Goal: Download file/media

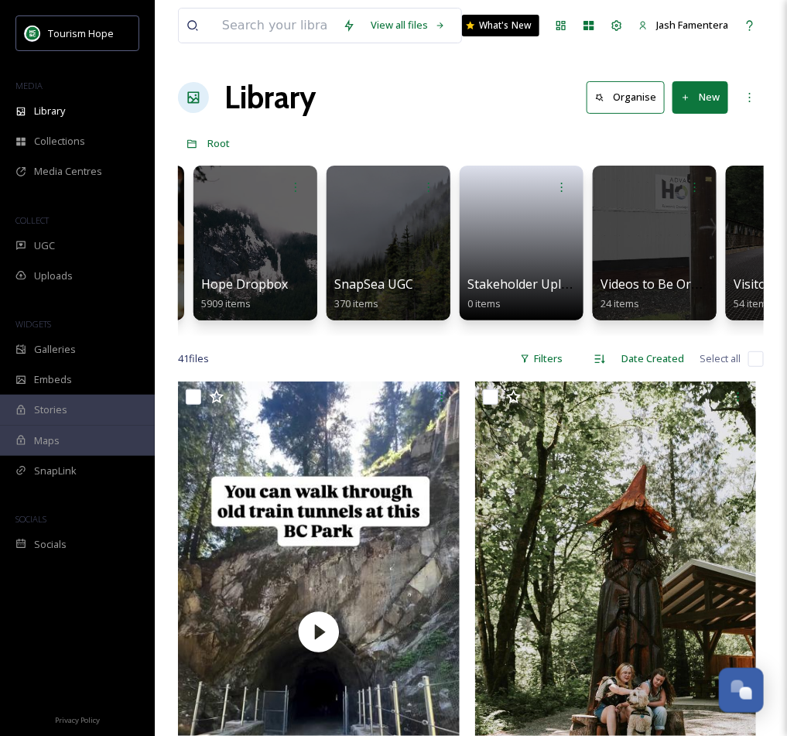
scroll to position [0, 1144]
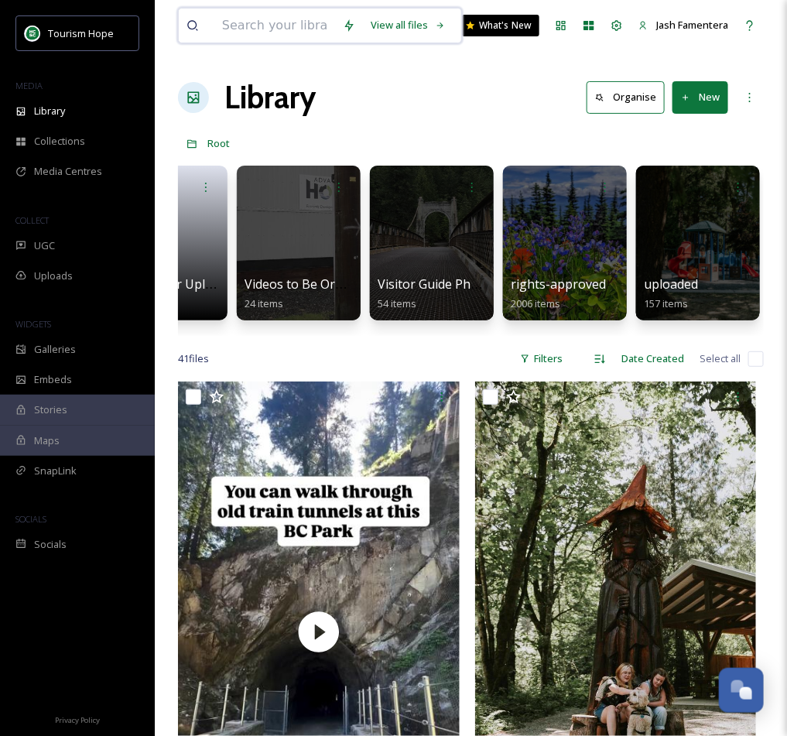
click at [309, 22] on input at bounding box center [274, 26] width 121 height 34
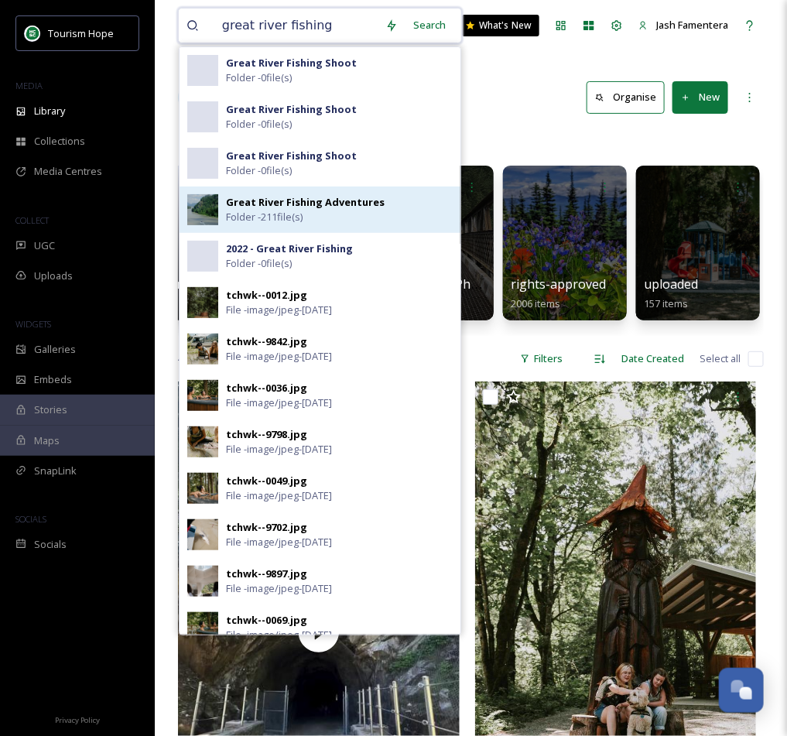
type input "great river fishing"
click at [300, 214] on span "Folder - 211 file(s)" at bounding box center [264, 217] width 77 height 15
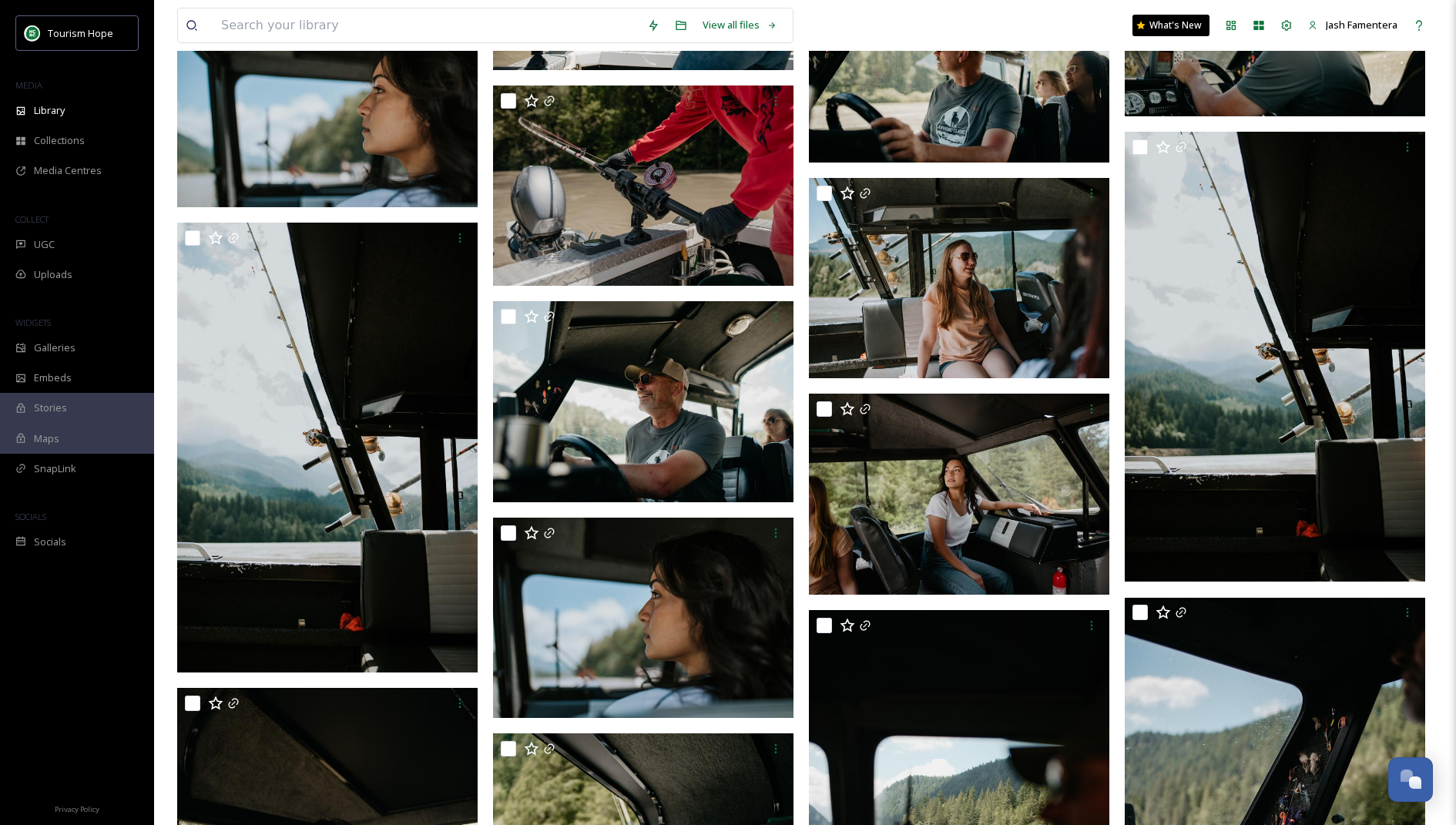
scroll to position [7583, 0]
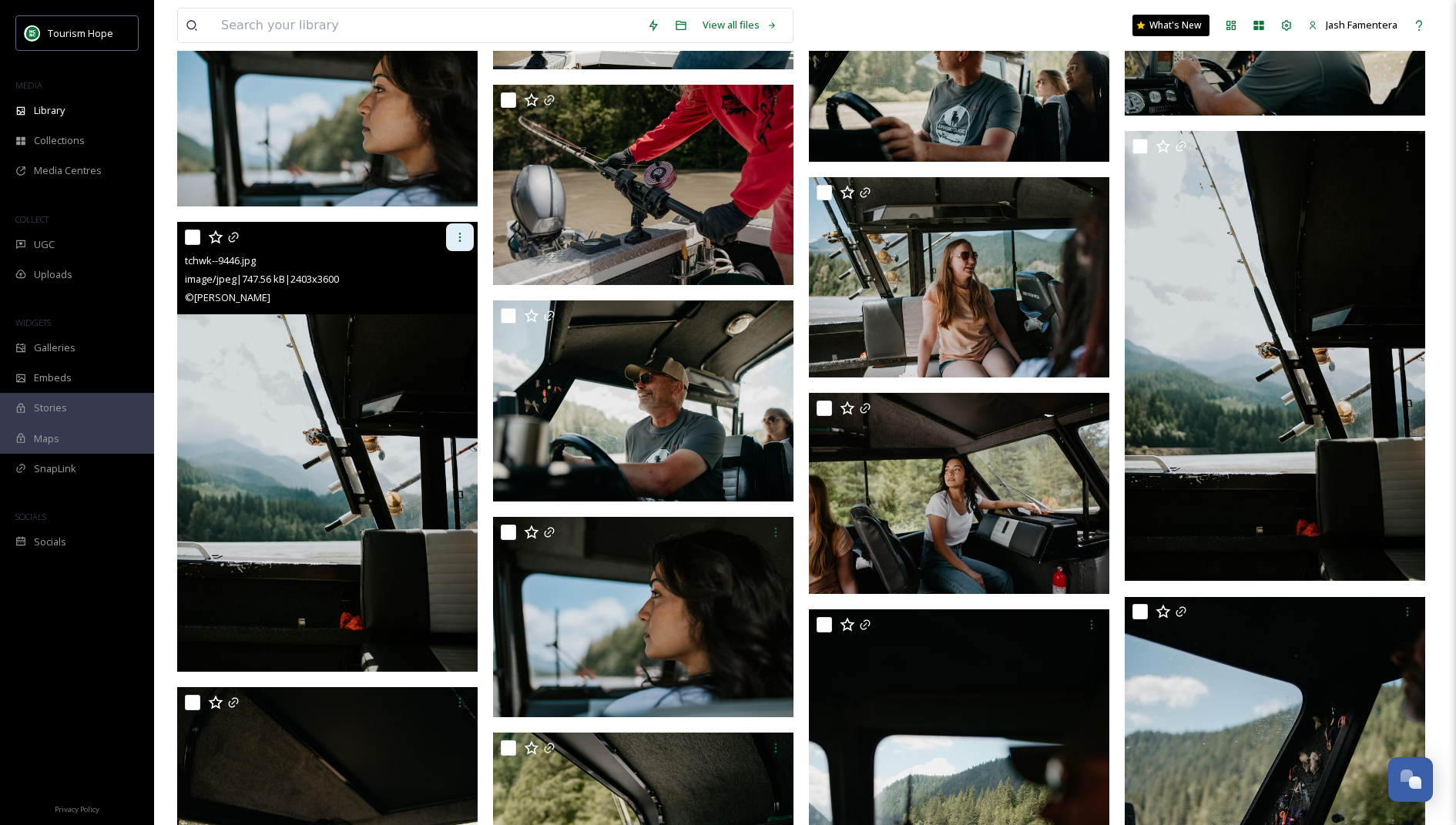
click at [459, 236] on icon at bounding box center [460, 237] width 12 height 12
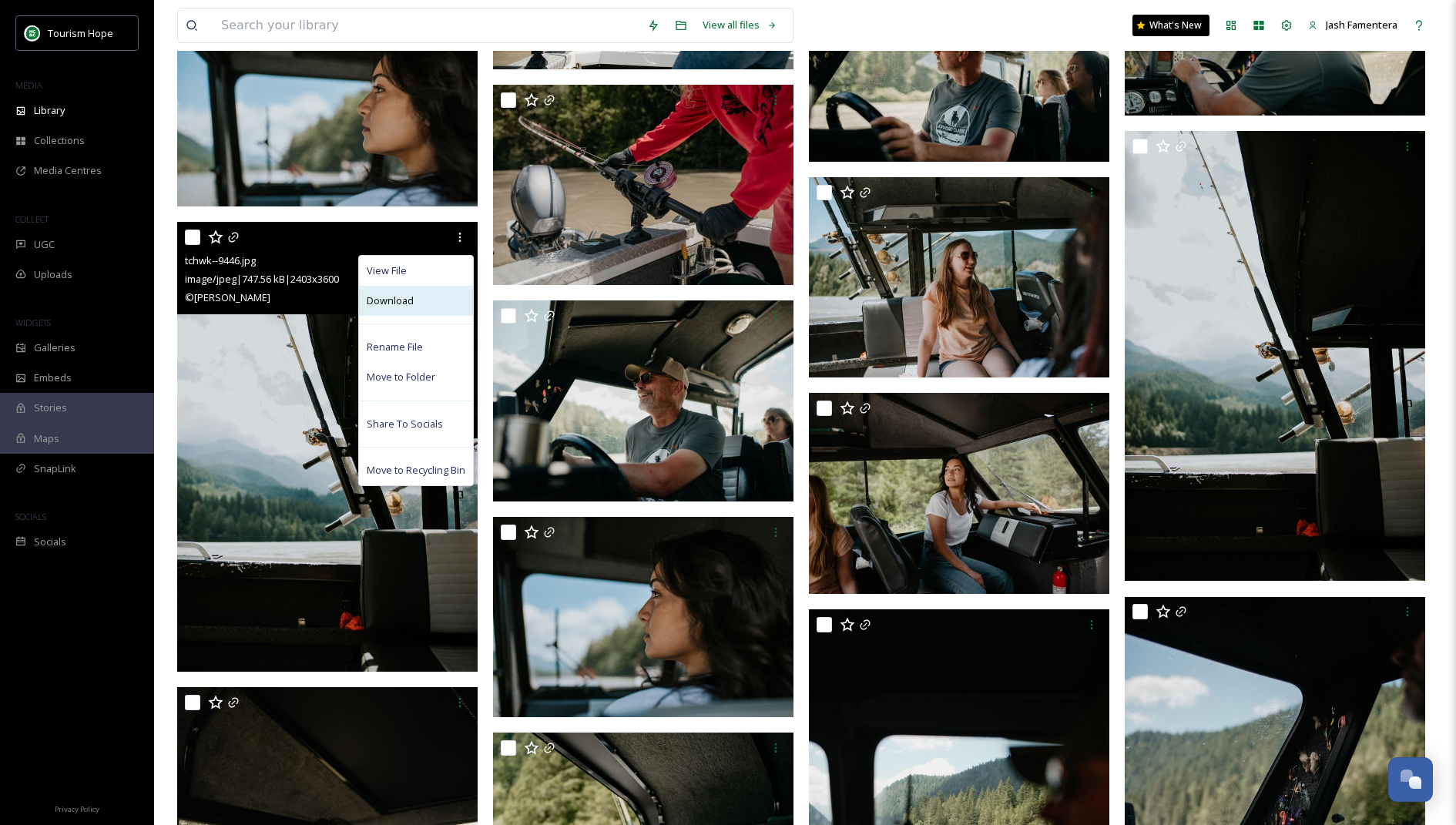
click at [412, 299] on span "Download" at bounding box center [389, 301] width 47 height 15
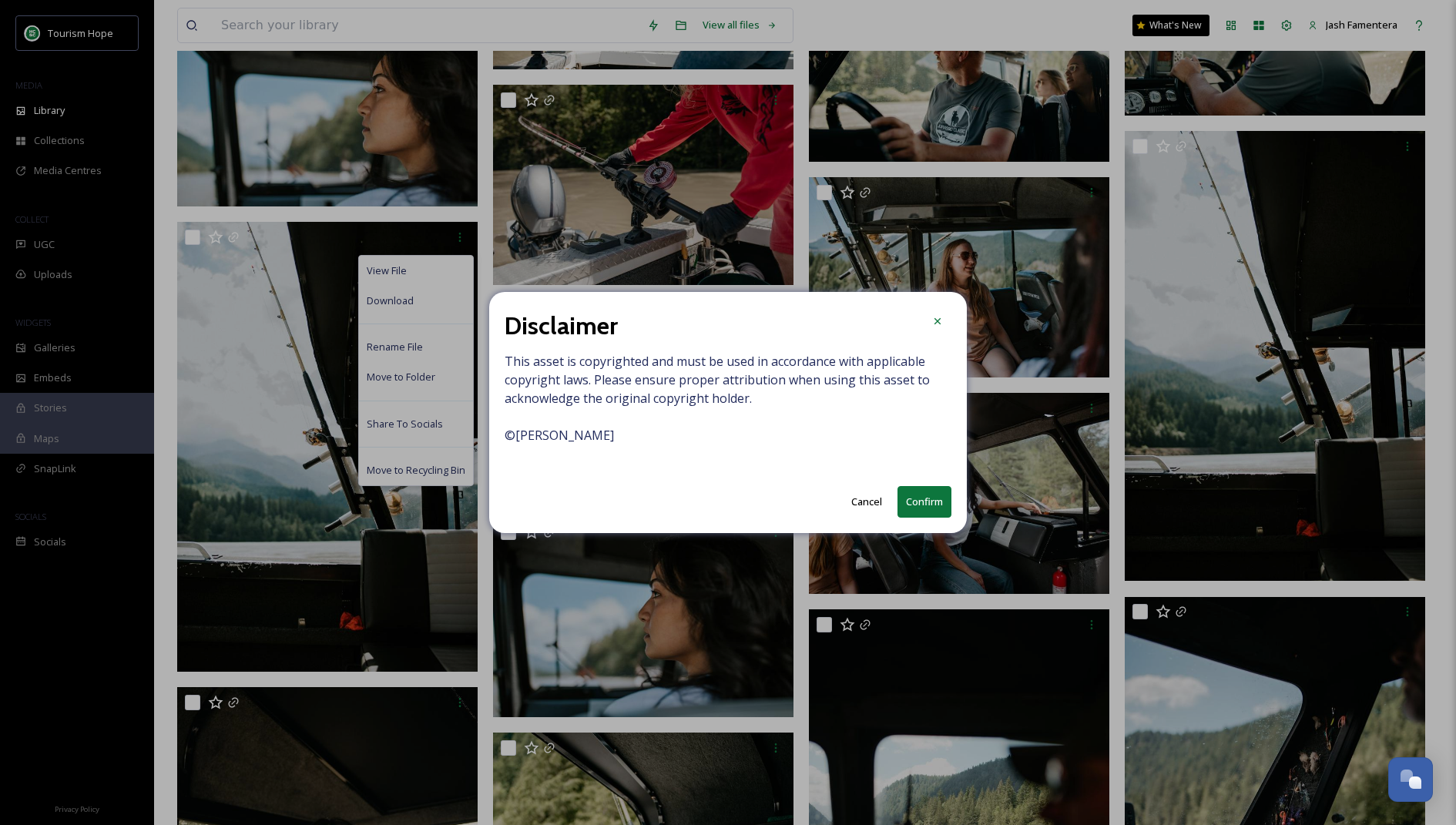
click at [782, 498] on button "Confirm" at bounding box center [925, 502] width 54 height 32
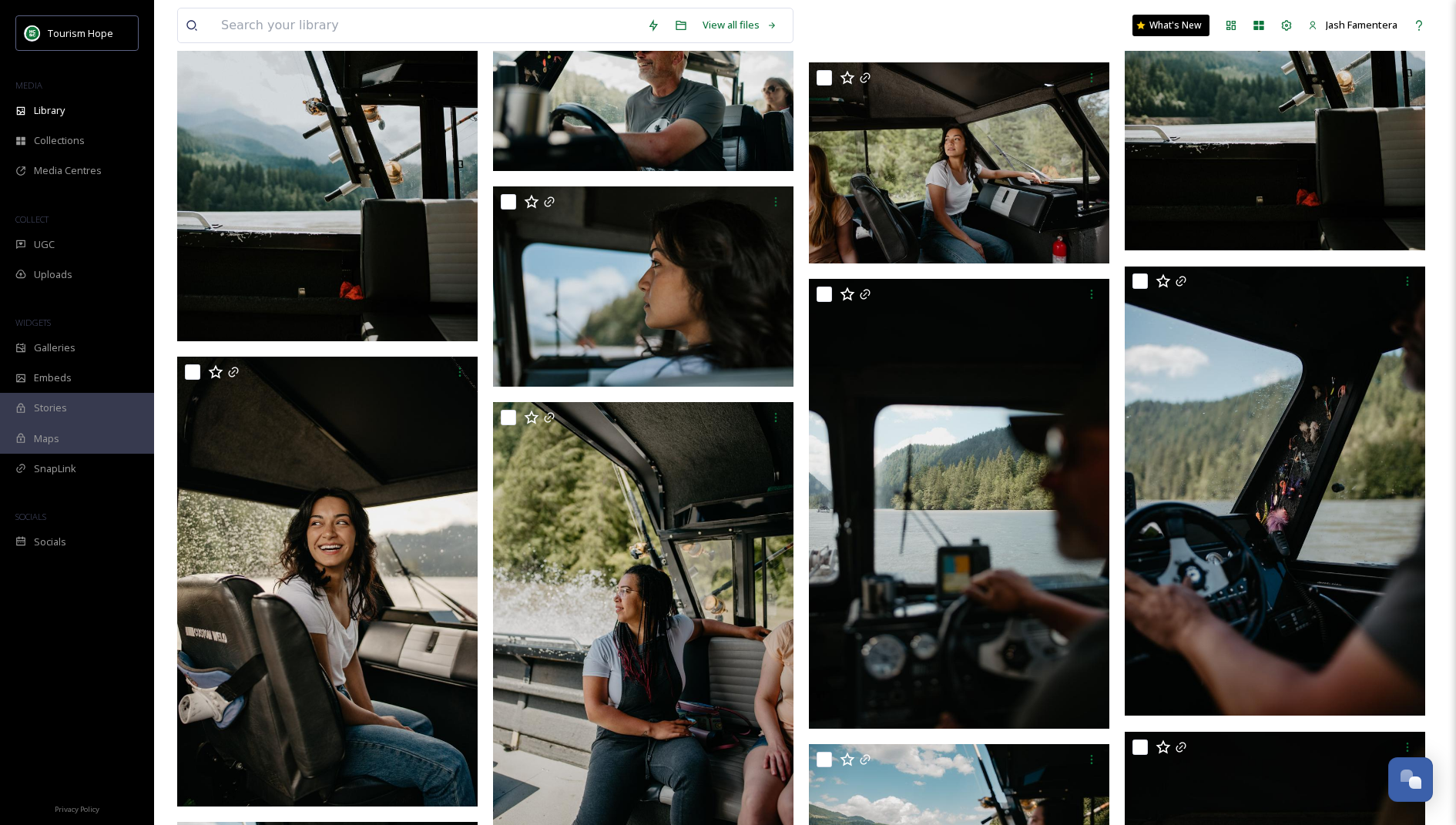
scroll to position [7938, 0]
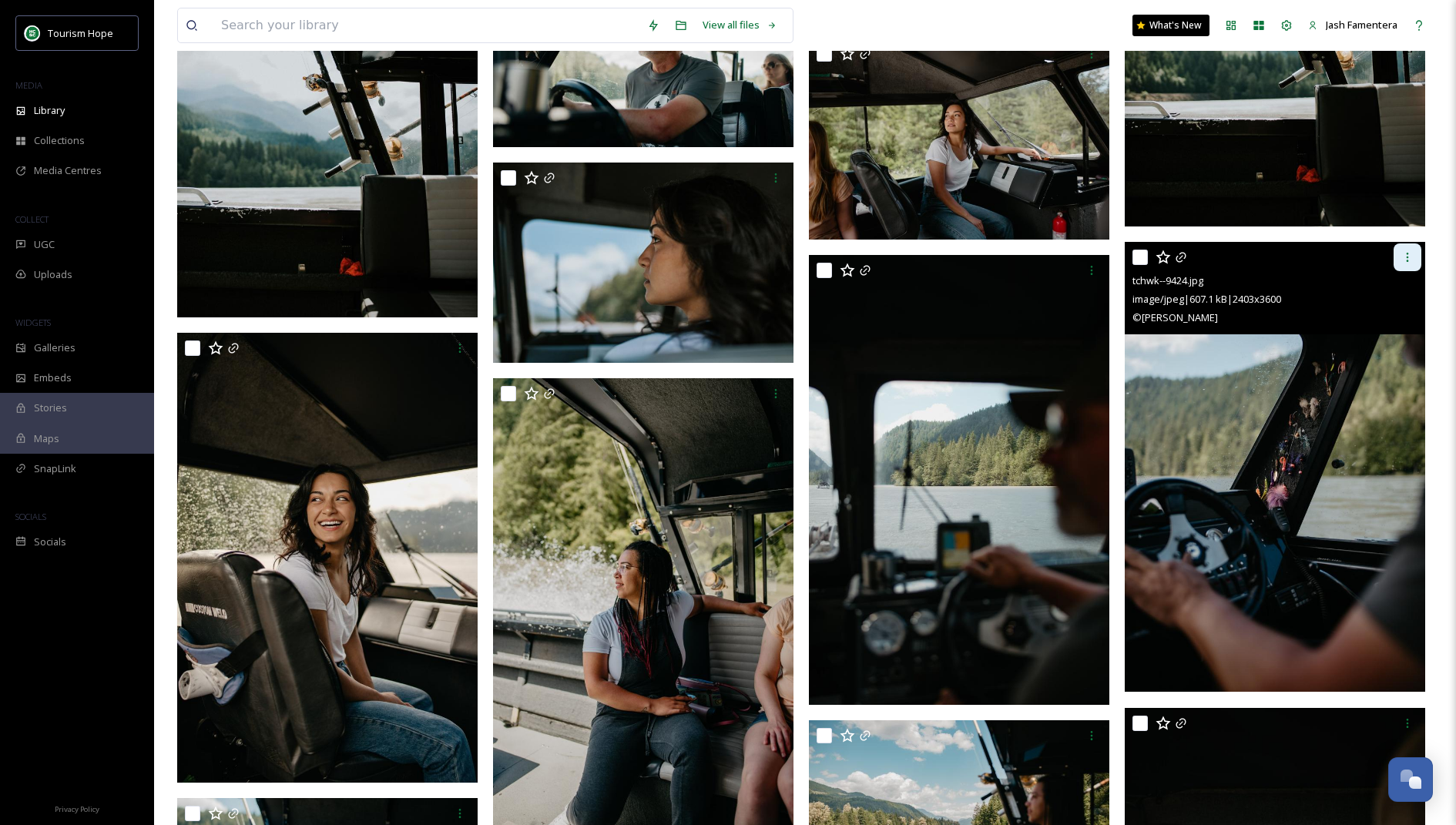
click at [782, 251] on div at bounding box center [1407, 258] width 28 height 28
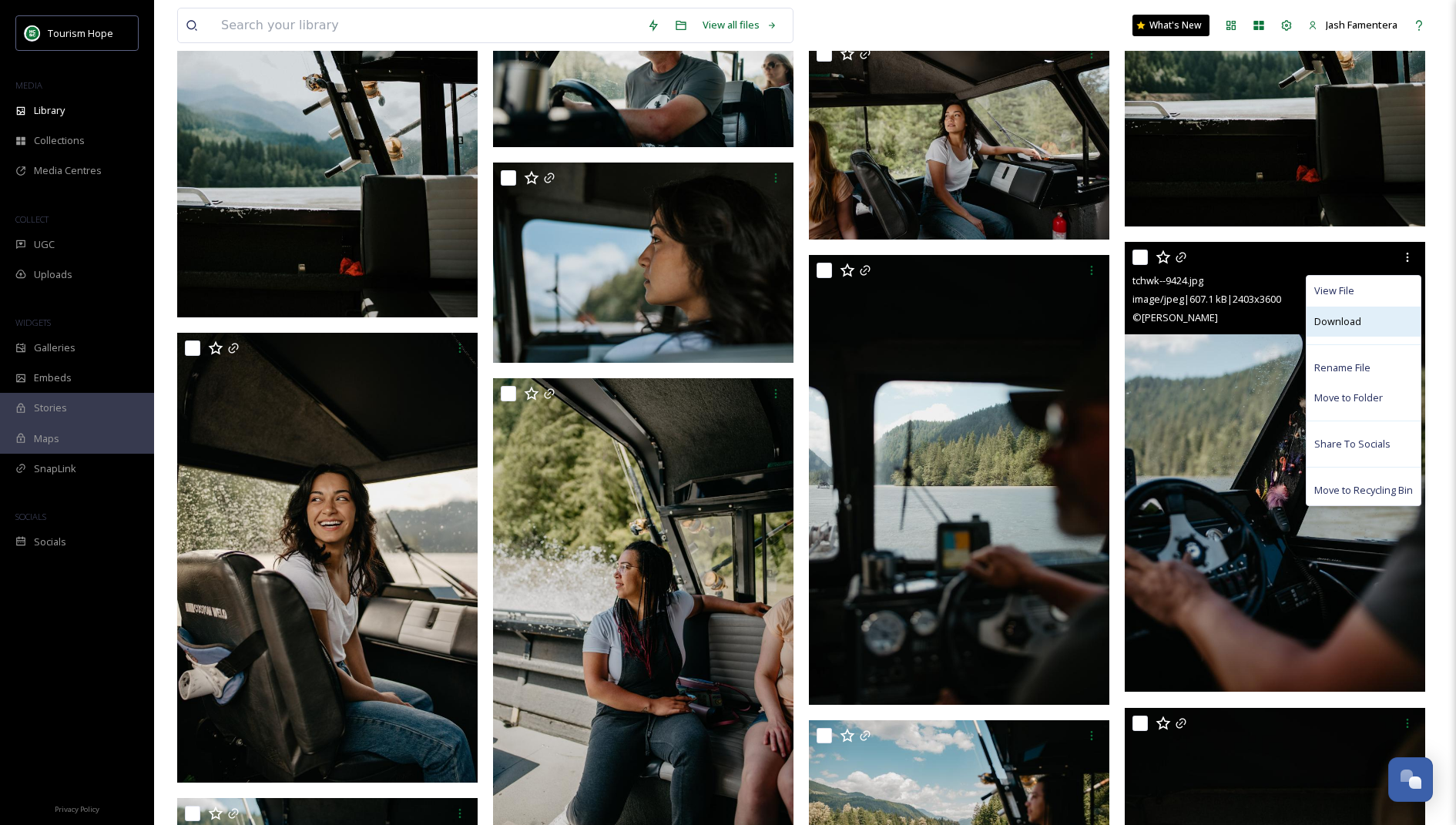
click at [782, 315] on span "Download" at bounding box center [1338, 321] width 47 height 15
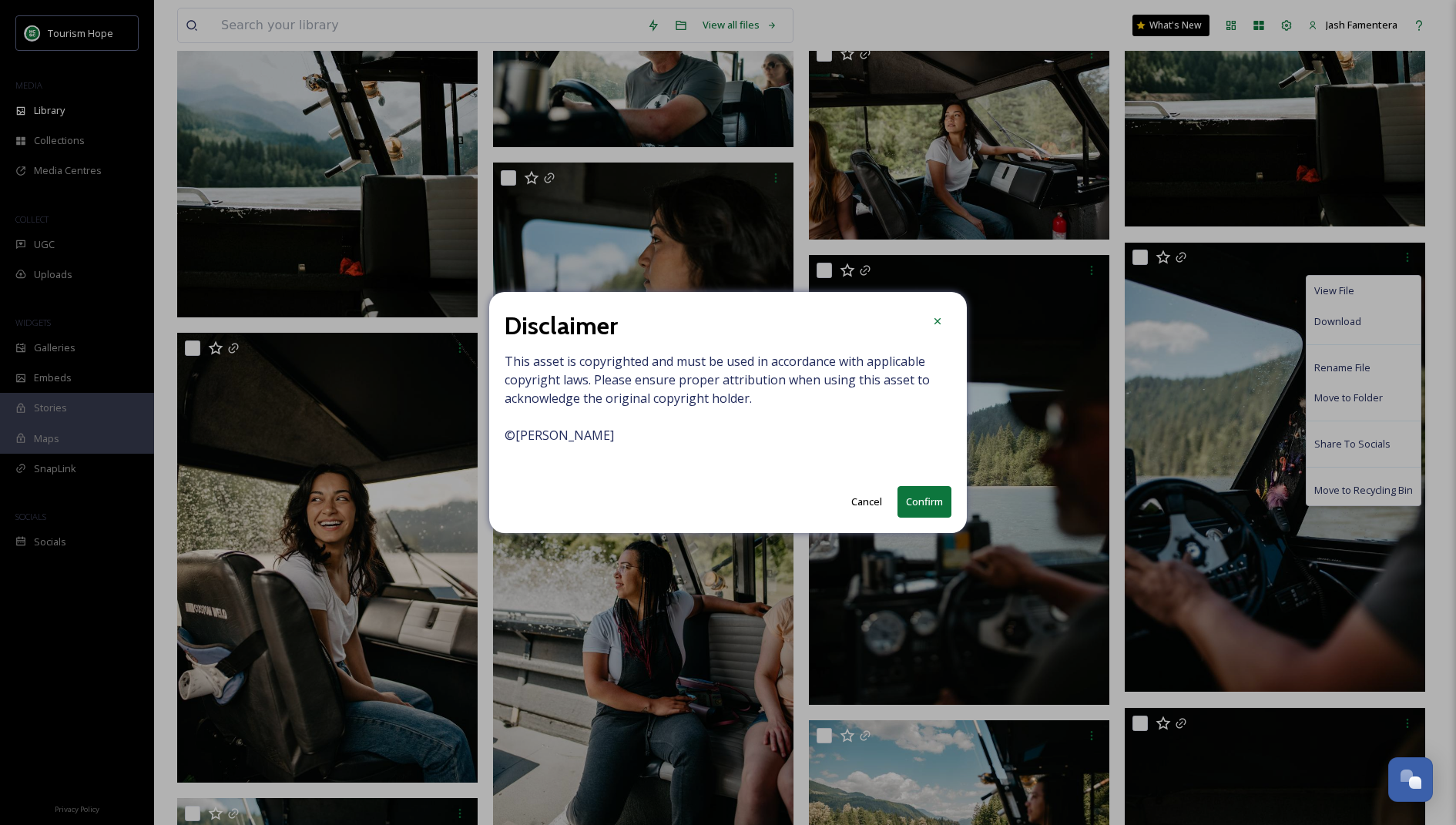
click at [782, 501] on button "Confirm" at bounding box center [925, 502] width 54 height 32
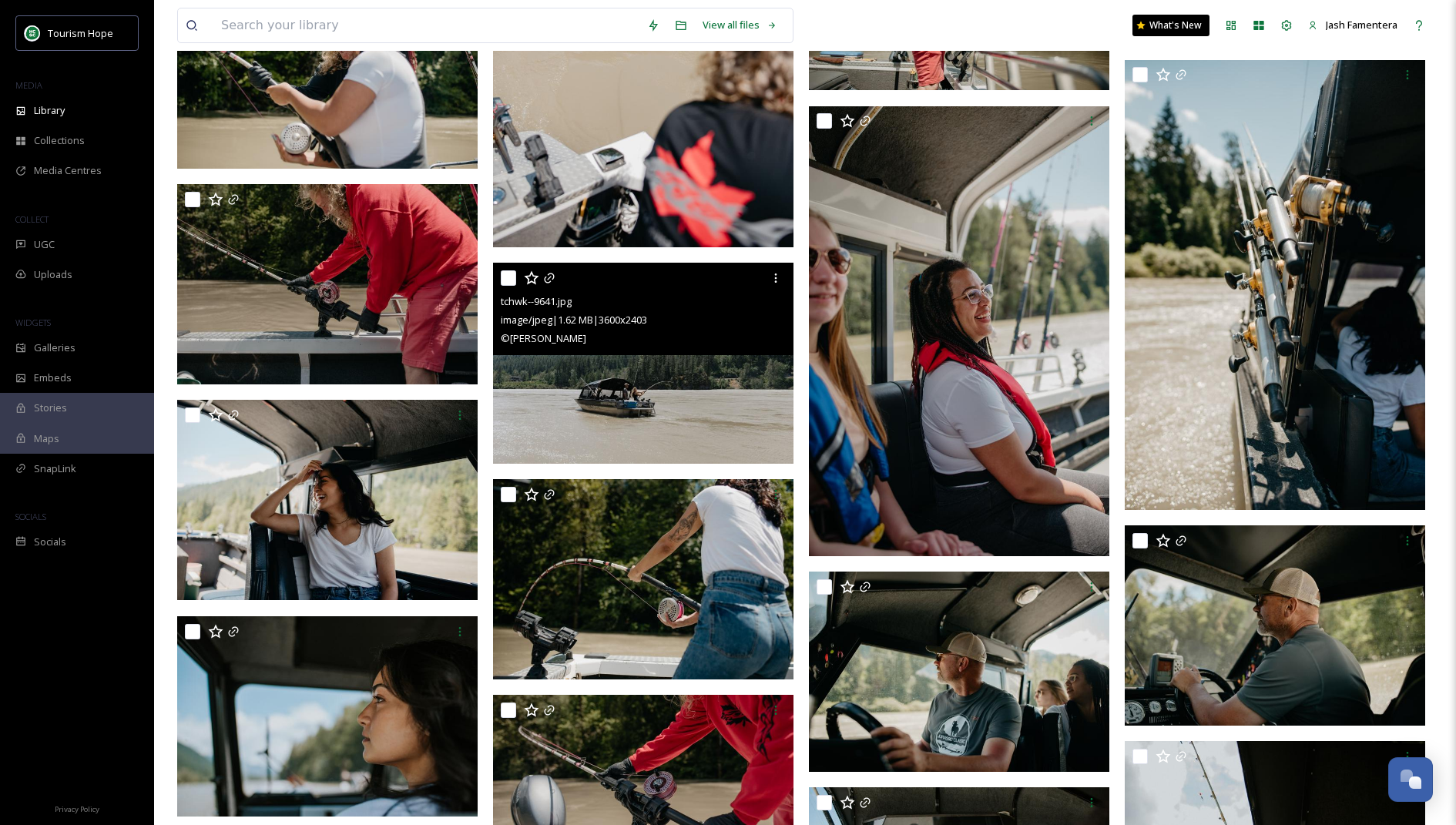
scroll to position [6924, 0]
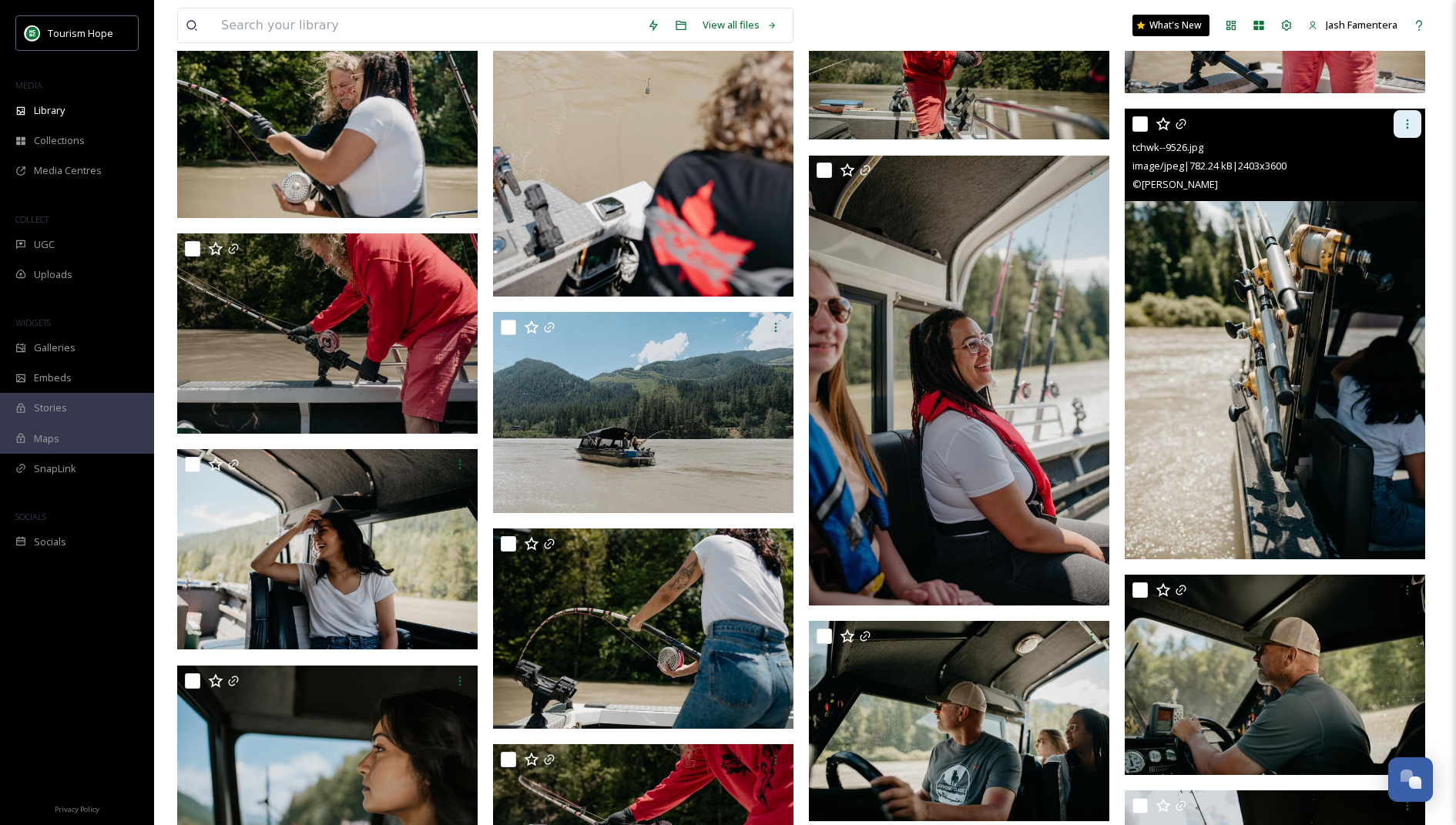
click at [782, 134] on div at bounding box center [1407, 124] width 28 height 28
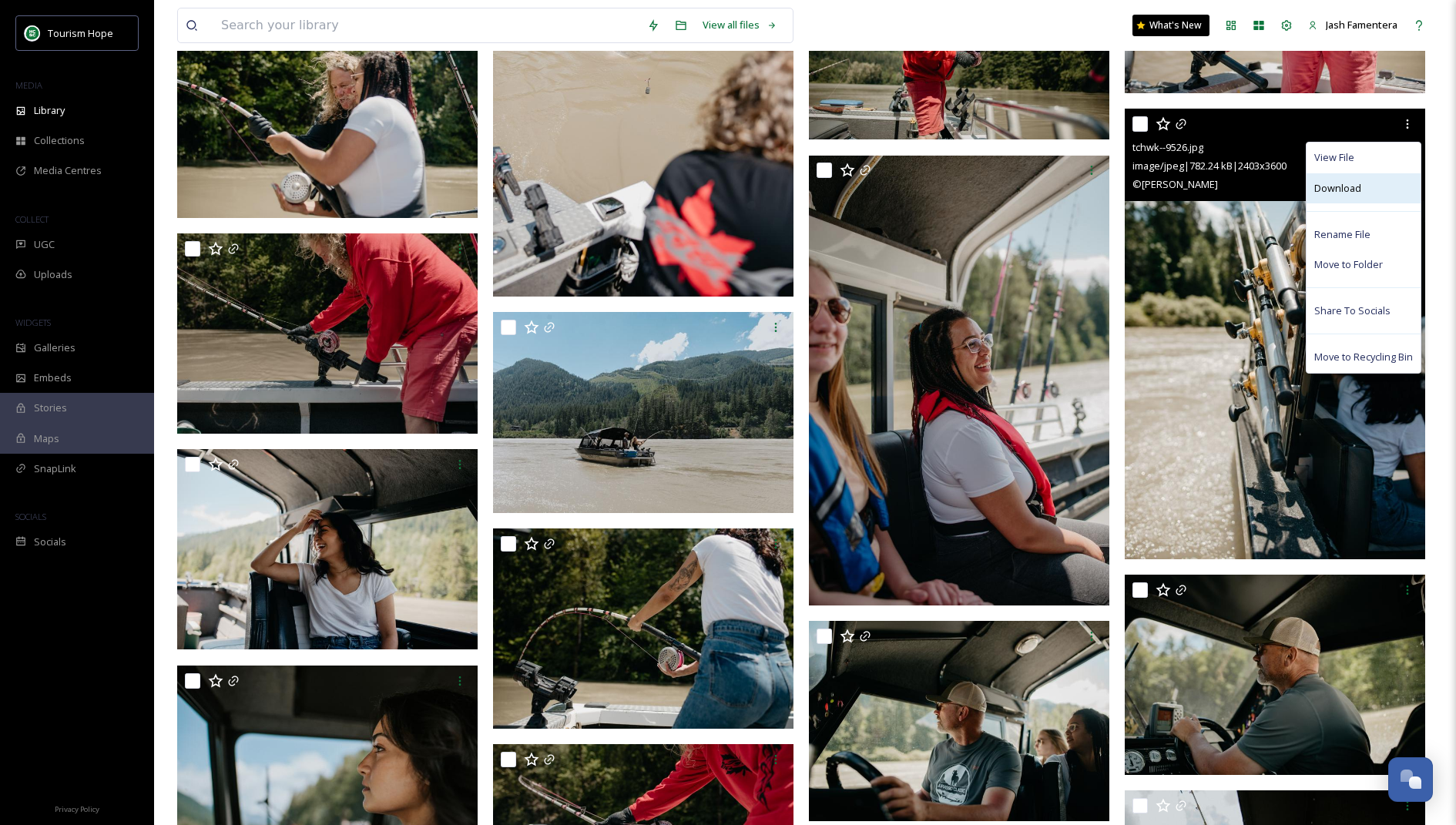
click at [782, 194] on span "Download" at bounding box center [1338, 188] width 47 height 15
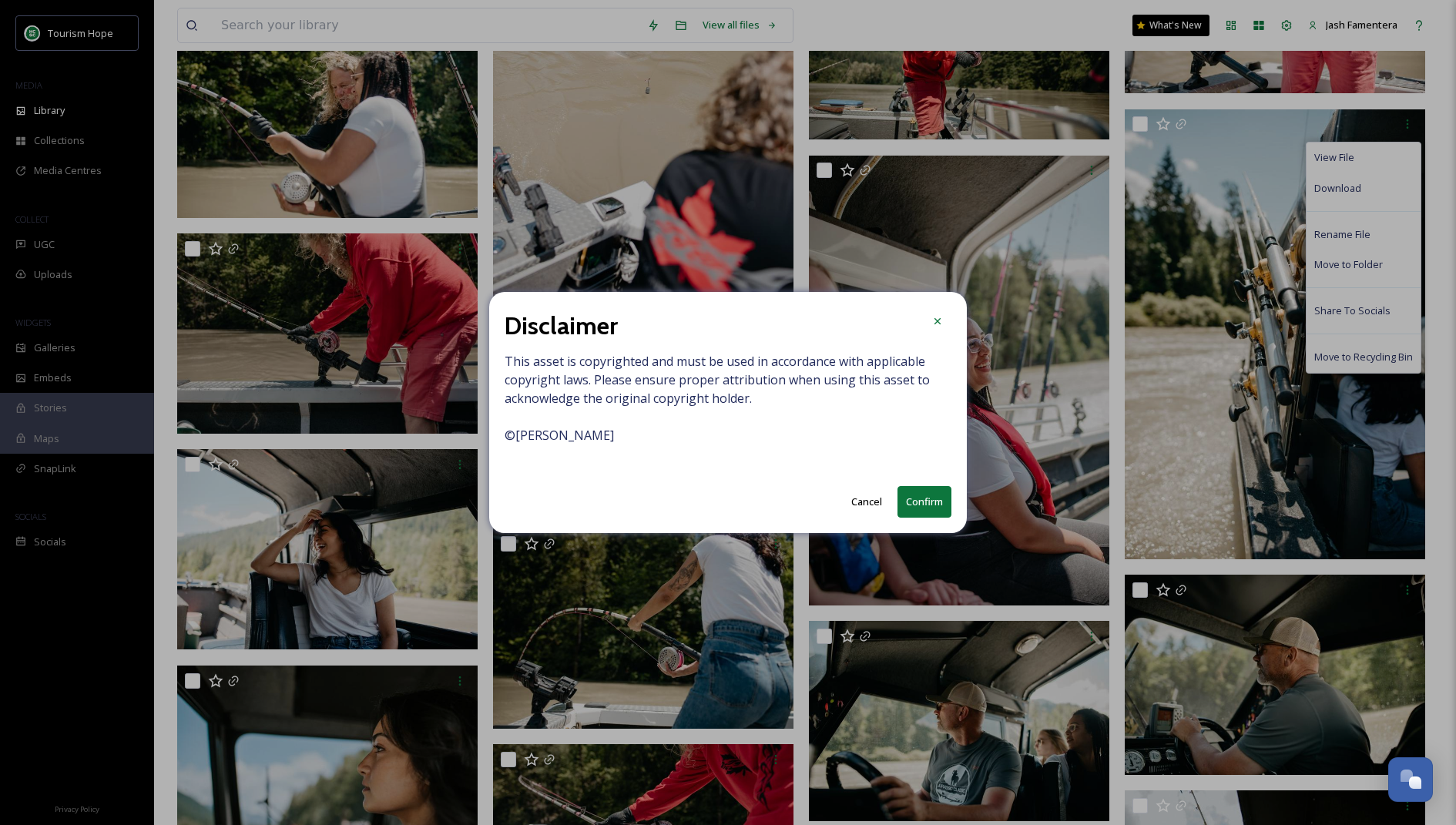
click at [782, 501] on button "Confirm" at bounding box center [925, 502] width 54 height 32
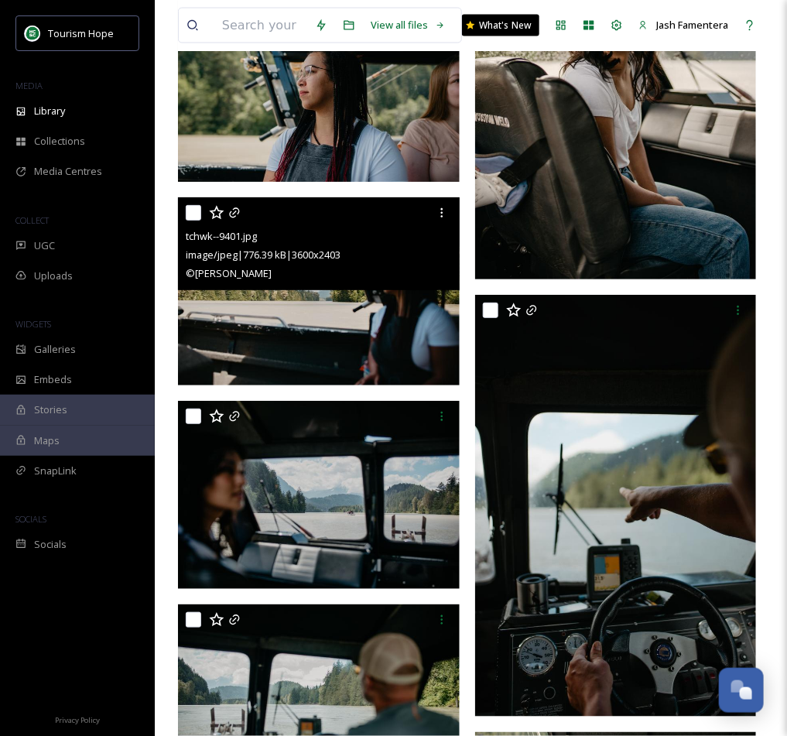
scroll to position [16501, 0]
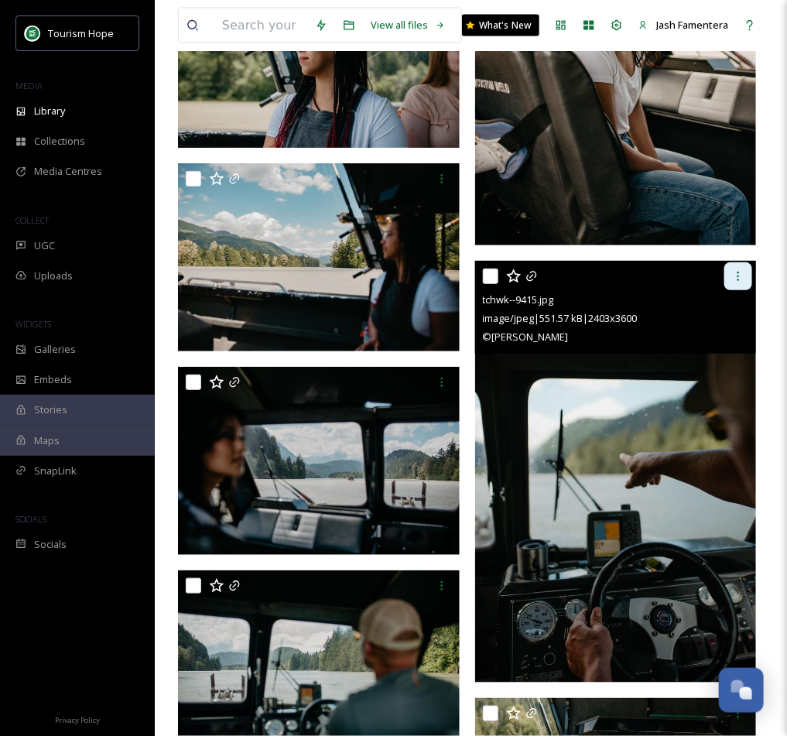
click at [740, 266] on div at bounding box center [738, 276] width 28 height 28
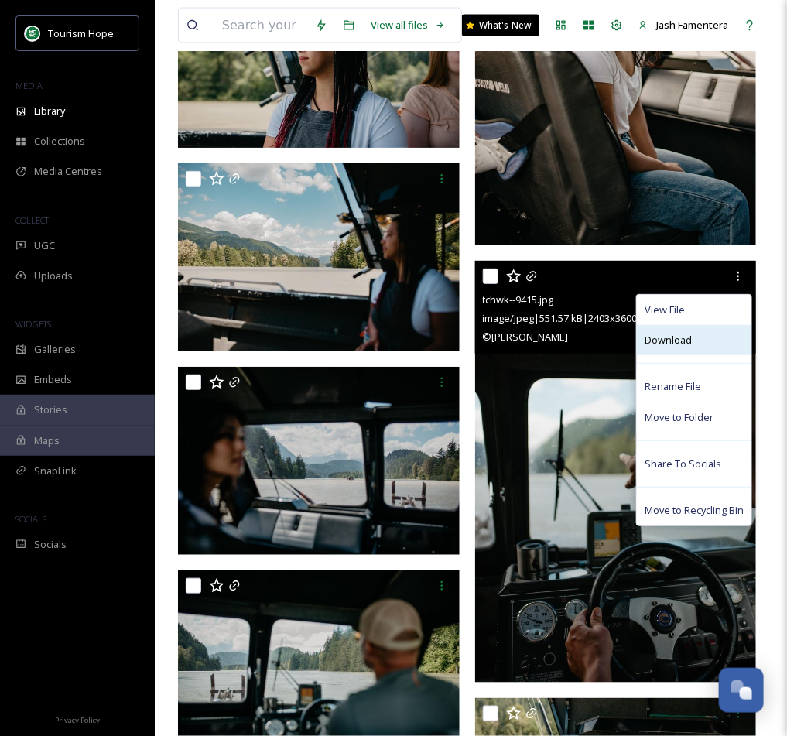
click at [673, 336] on span "Download" at bounding box center [668, 340] width 47 height 15
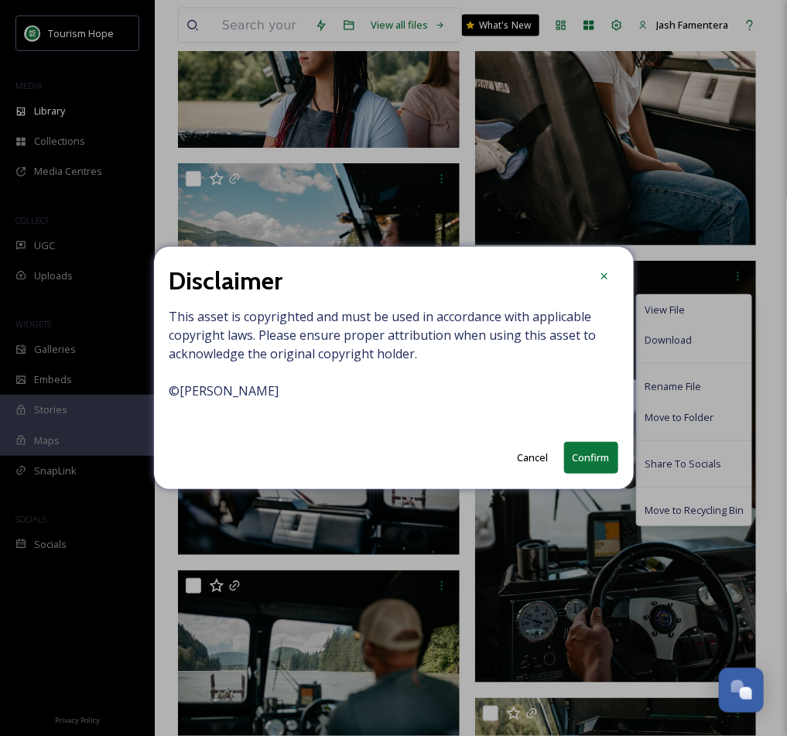
click at [245, 392] on span "This asset is copyrighted and must be used in accordance with applicable copyri…" at bounding box center [394, 362] width 449 height 111
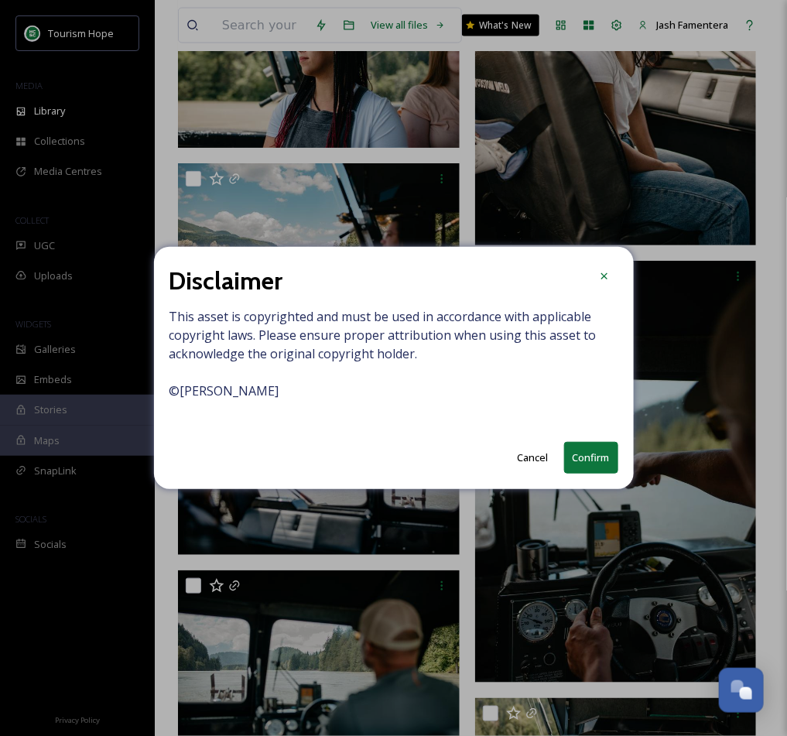
click at [245, 392] on span "This asset is copyrighted and must be used in accordance with applicable copyri…" at bounding box center [394, 362] width 449 height 111
copy span "© [PERSON_NAME]"
click at [589, 447] on button "Confirm" at bounding box center [591, 458] width 54 height 32
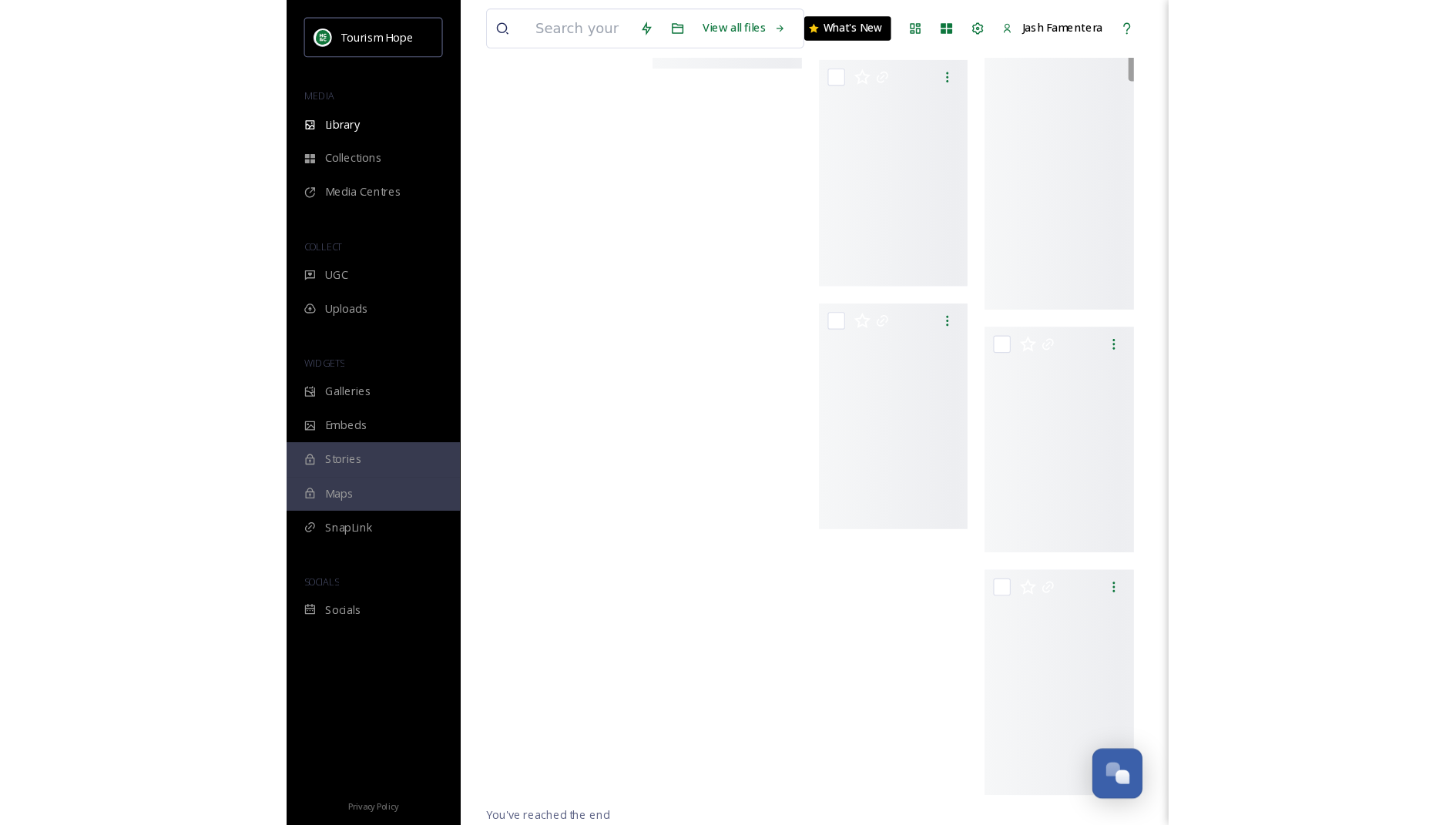
scroll to position [8776, 0]
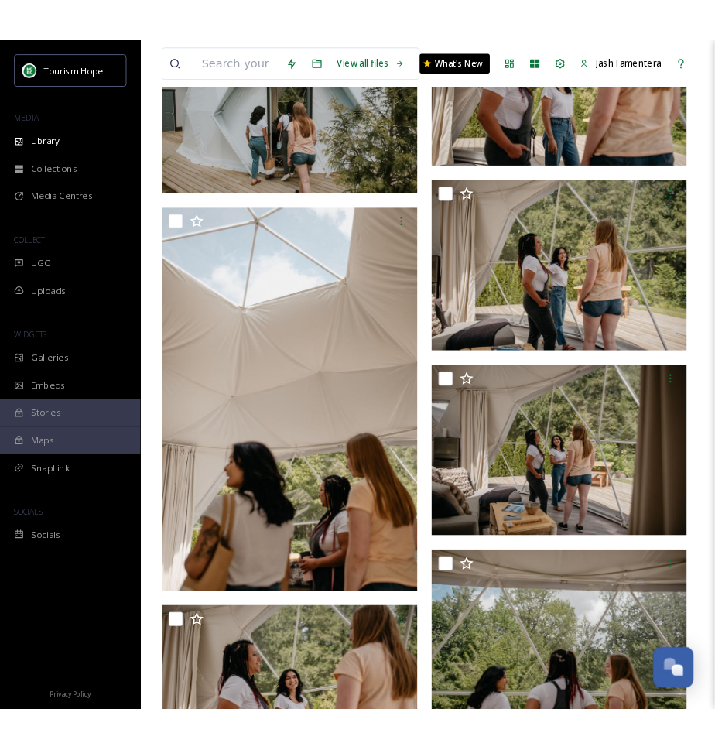
scroll to position [973, 0]
